Goal: Transaction & Acquisition: Subscribe to service/newsletter

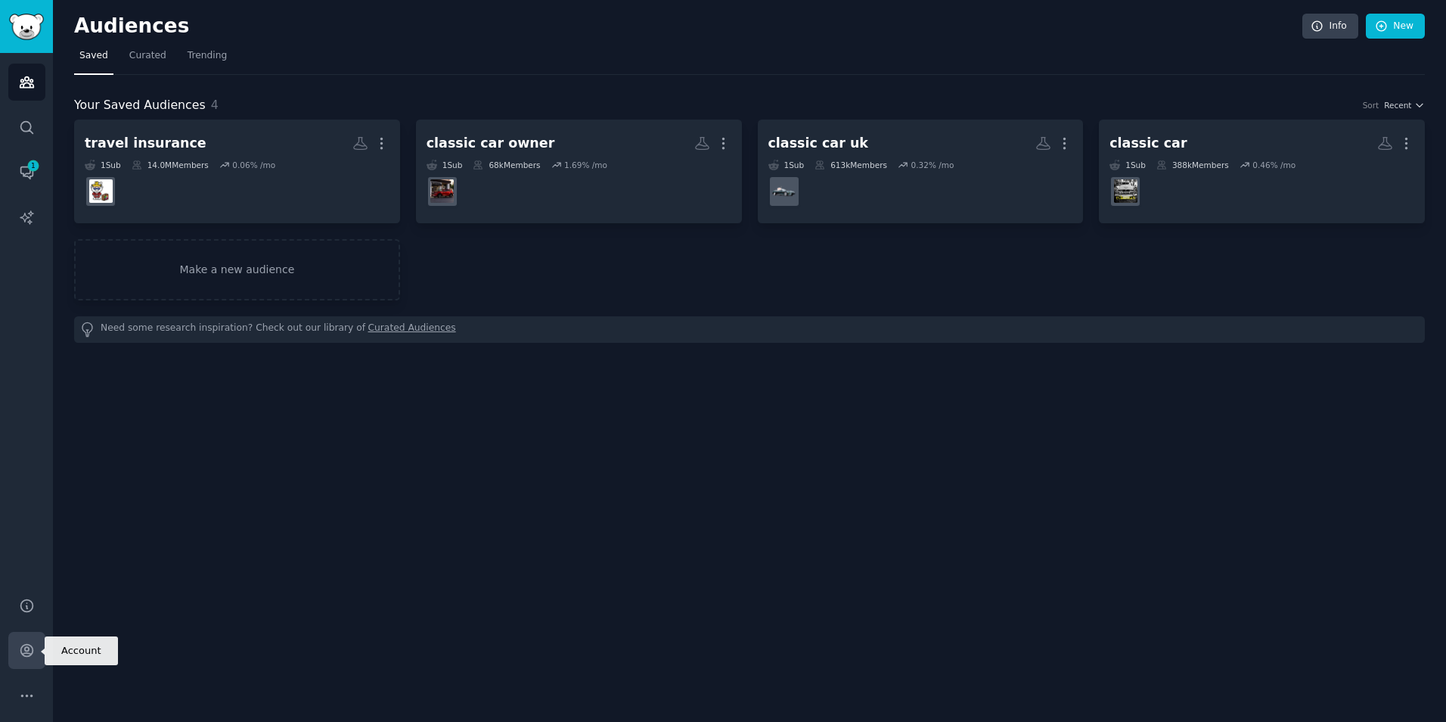
click at [36, 641] on link "Account" at bounding box center [26, 650] width 37 height 37
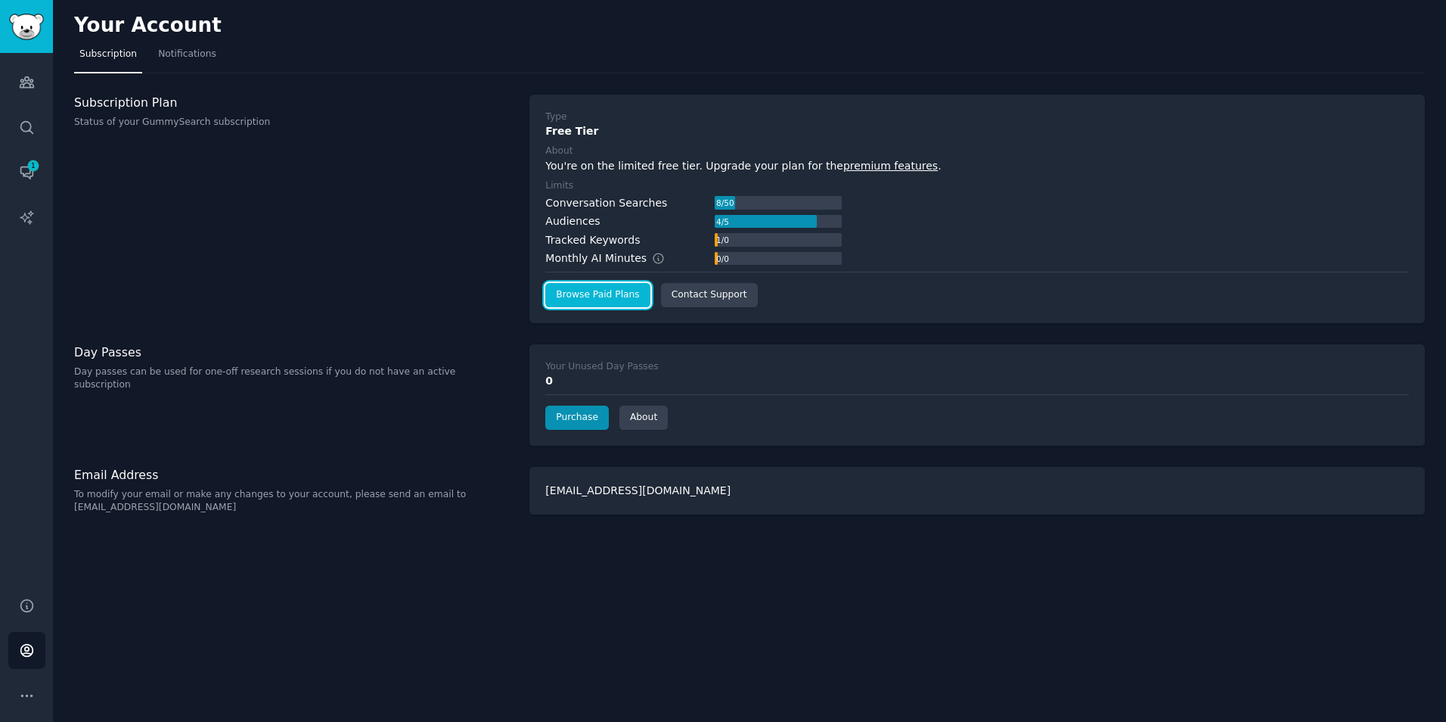
click at [605, 293] on link "Browse Paid Plans" at bounding box center [597, 295] width 104 height 24
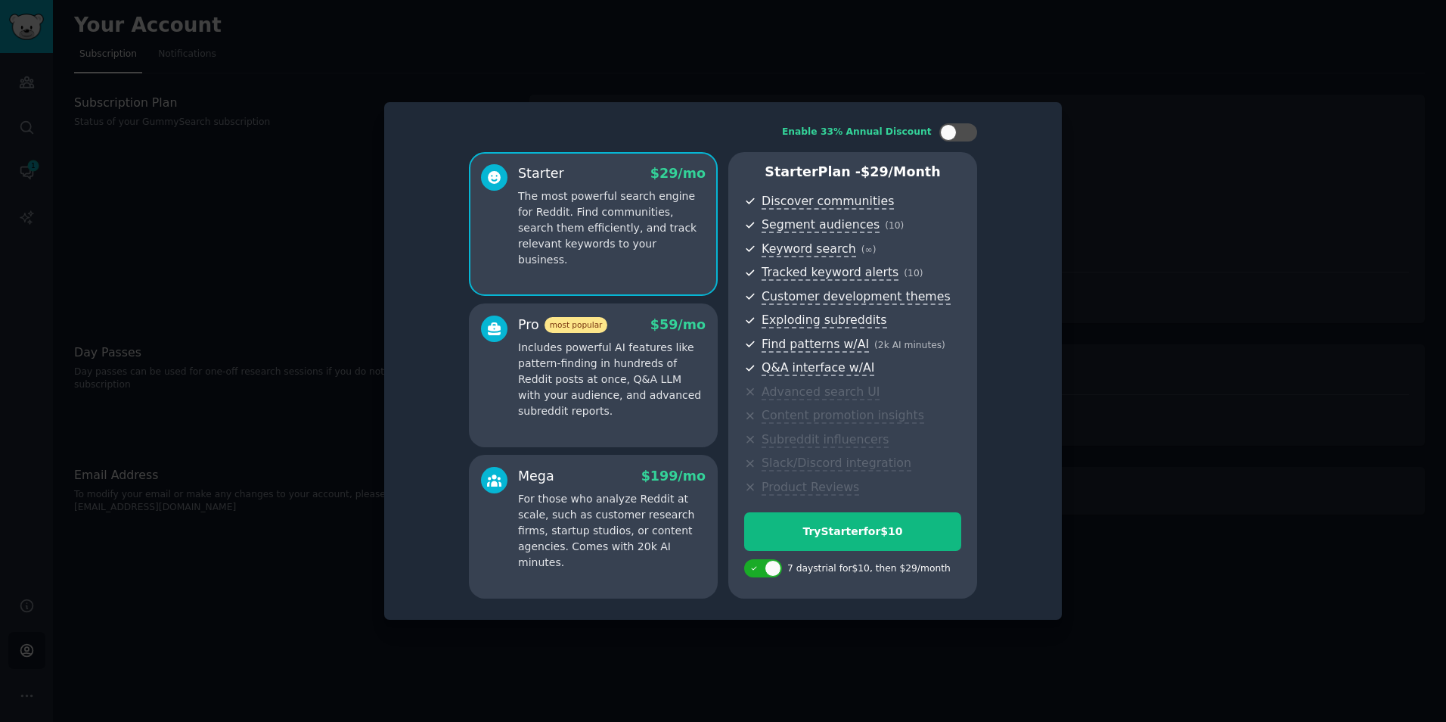
click at [616, 405] on p "Includes powerful AI features like pattern-finding in hundreds of Reddit posts …" at bounding box center [612, 379] width 188 height 79
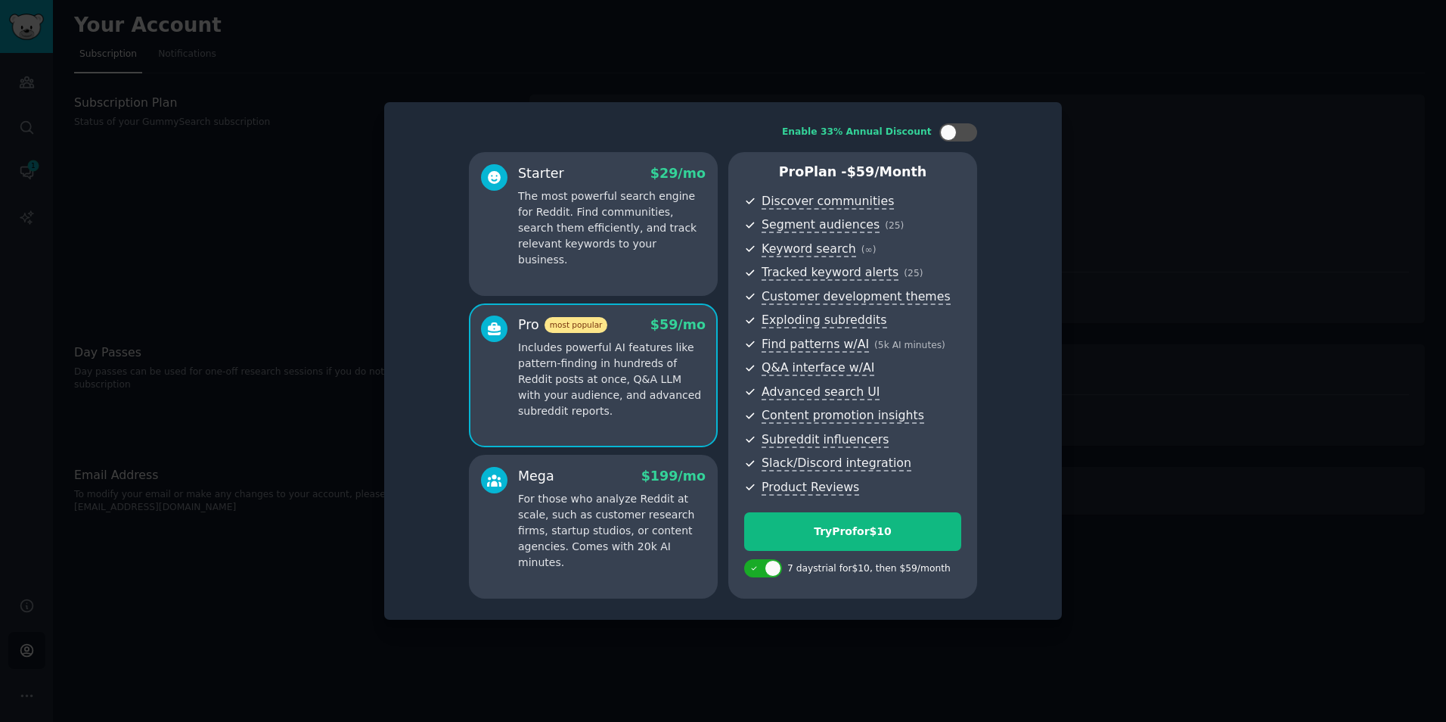
click at [695, 252] on div "Starter $ 29 /mo The most powerful search engine for Reddit. Find communities, …" at bounding box center [593, 224] width 249 height 144
